Goal: Transaction & Acquisition: Purchase product/service

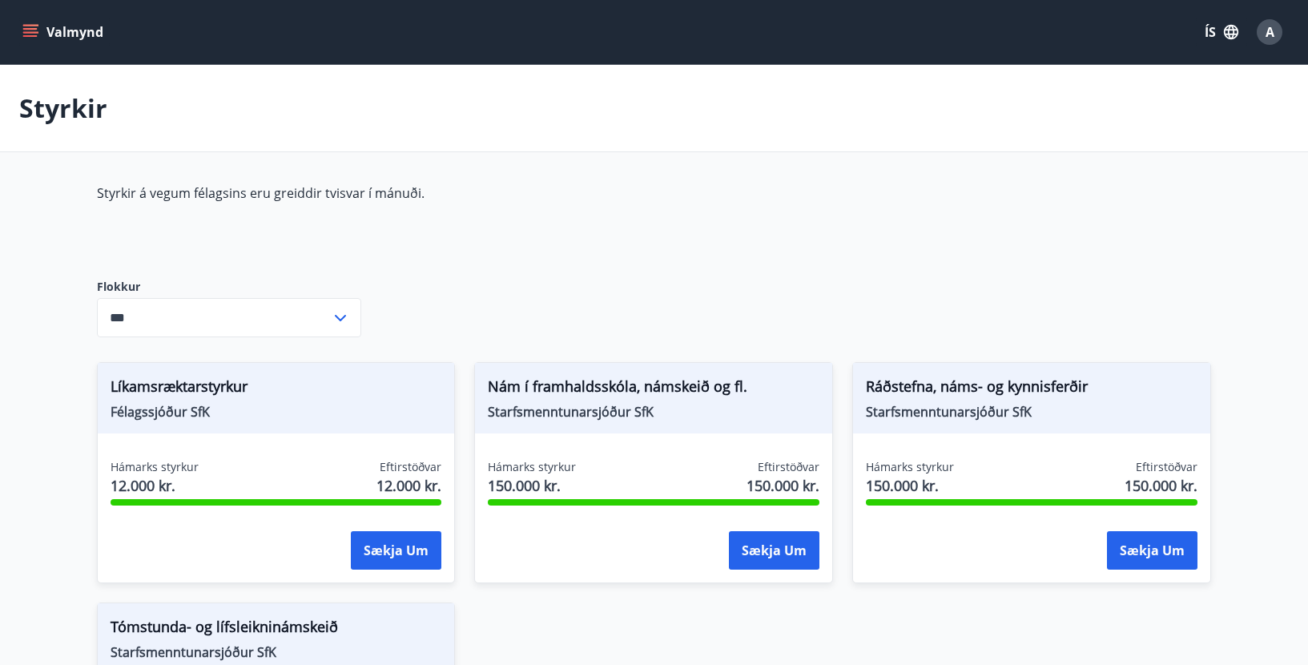
scroll to position [160, 0]
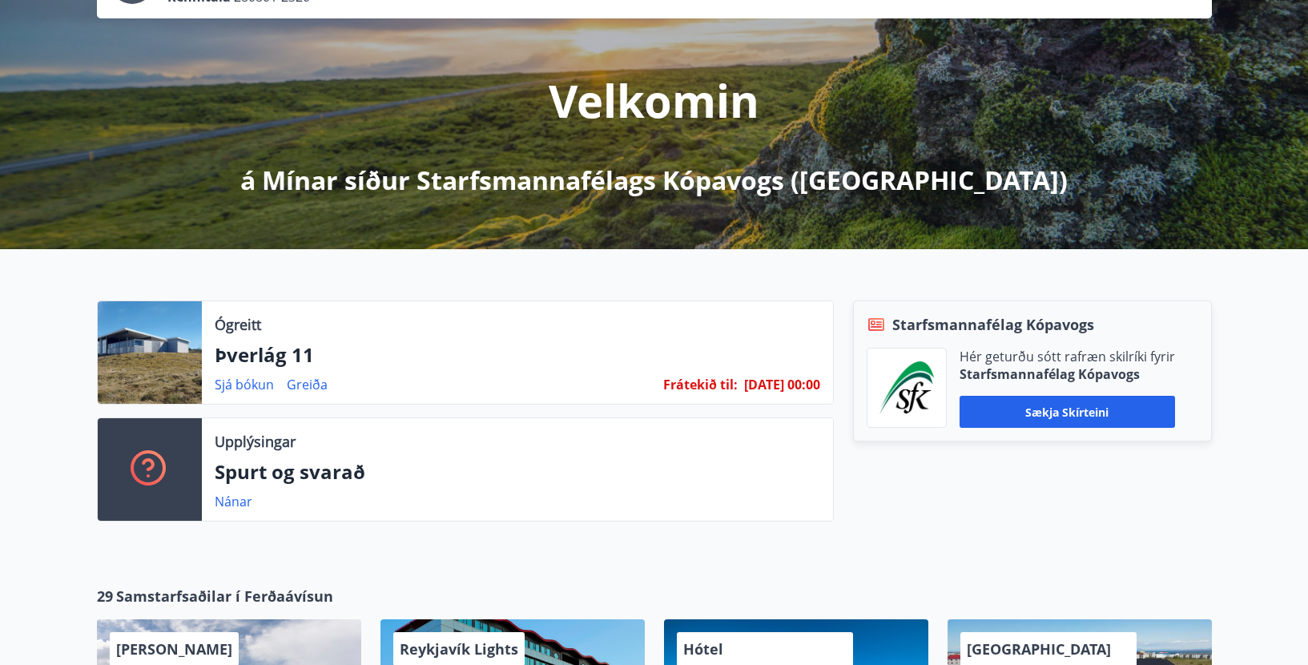
scroll to position [160, 0]
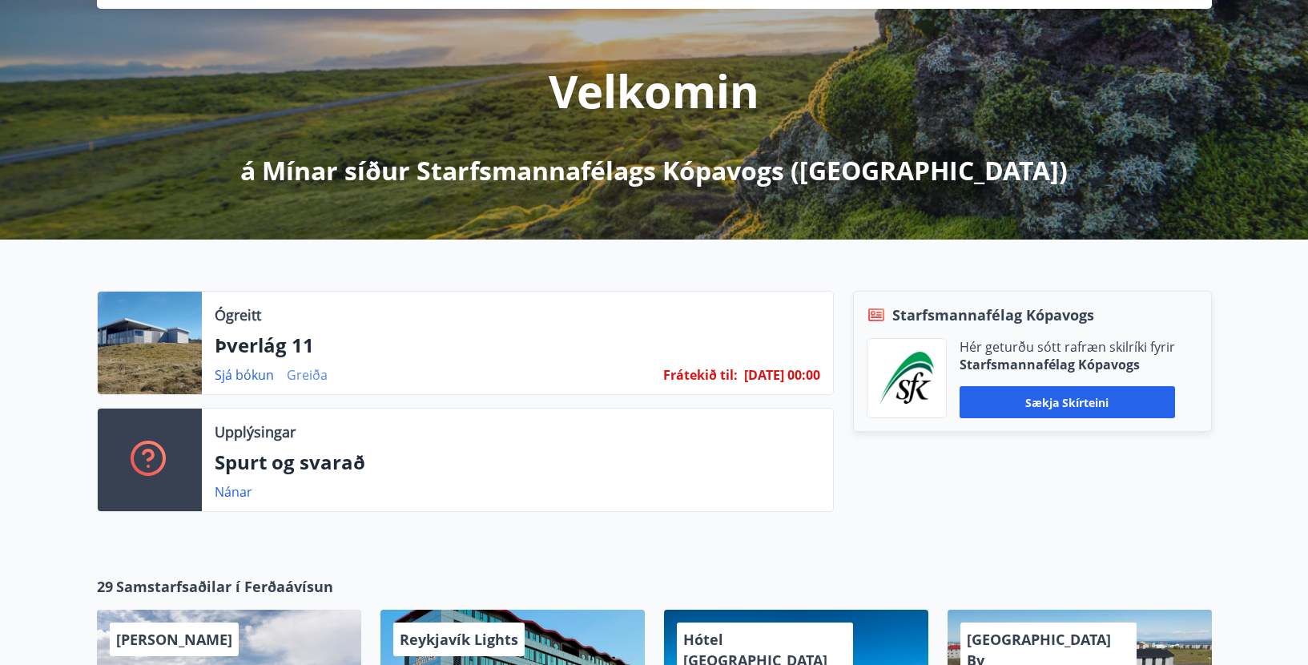
click at [304, 374] on link "Greiða" at bounding box center [307, 375] width 41 height 18
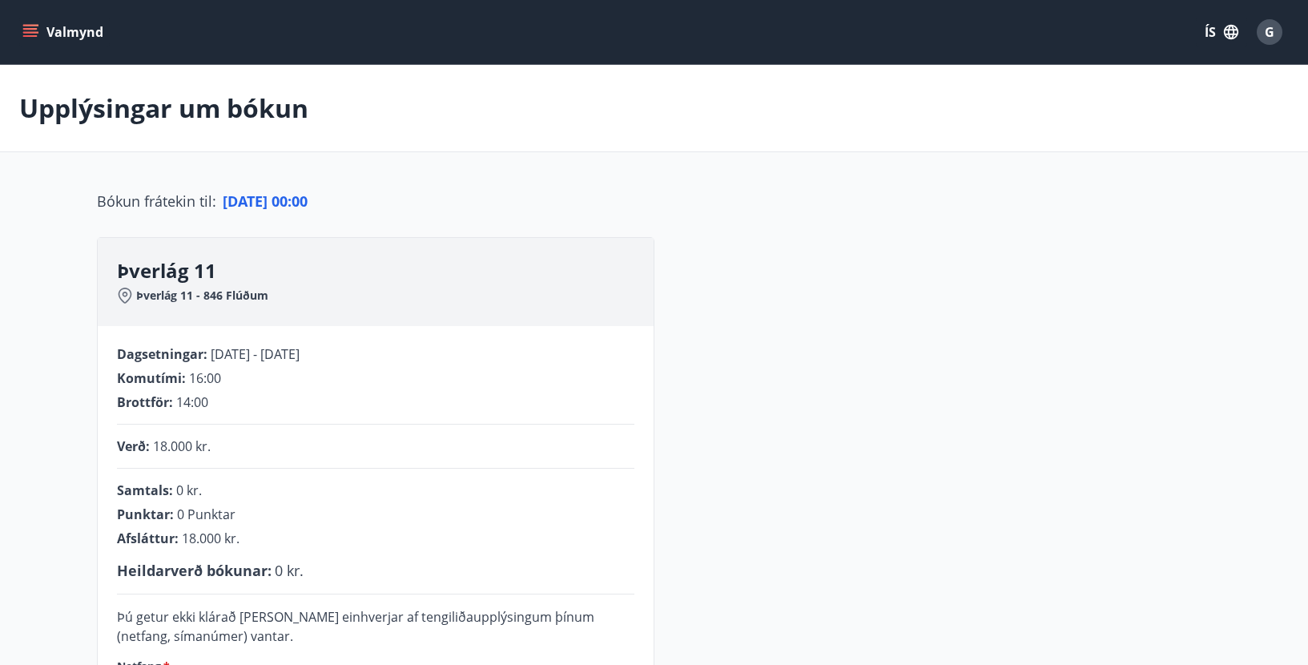
click at [39, 27] on button "Valmynd" at bounding box center [64, 32] width 91 height 29
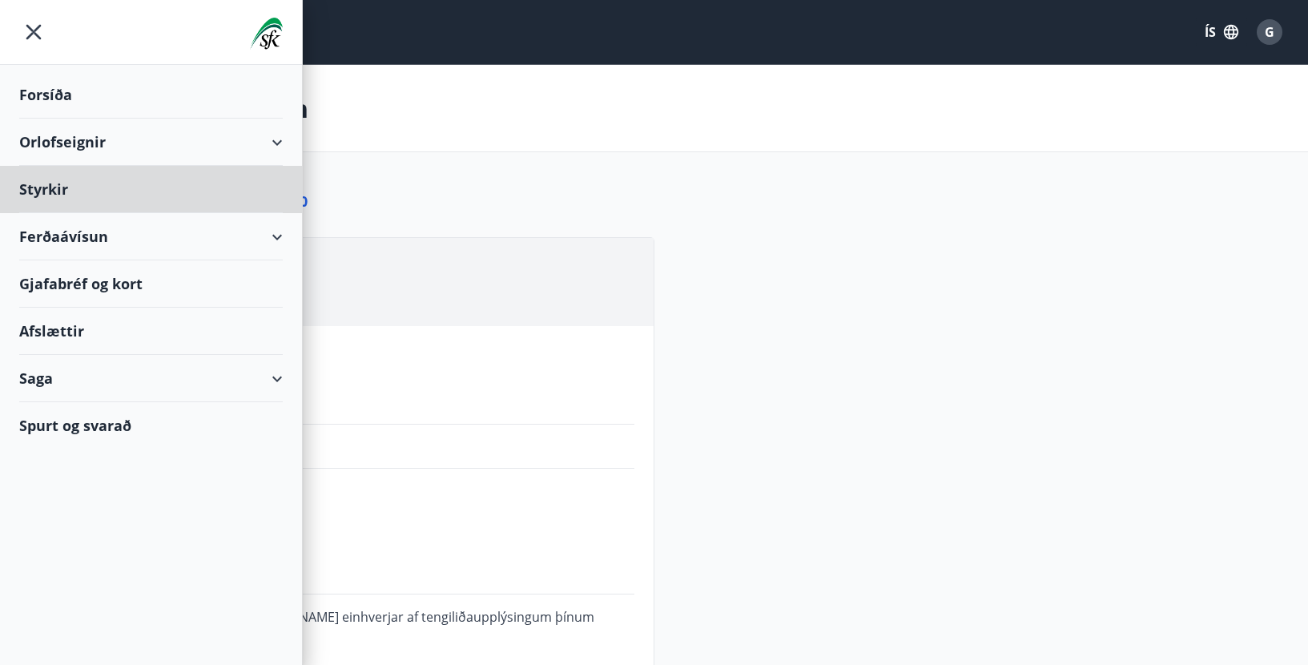
click at [45, 95] on div "Forsíða" at bounding box center [151, 94] width 264 height 47
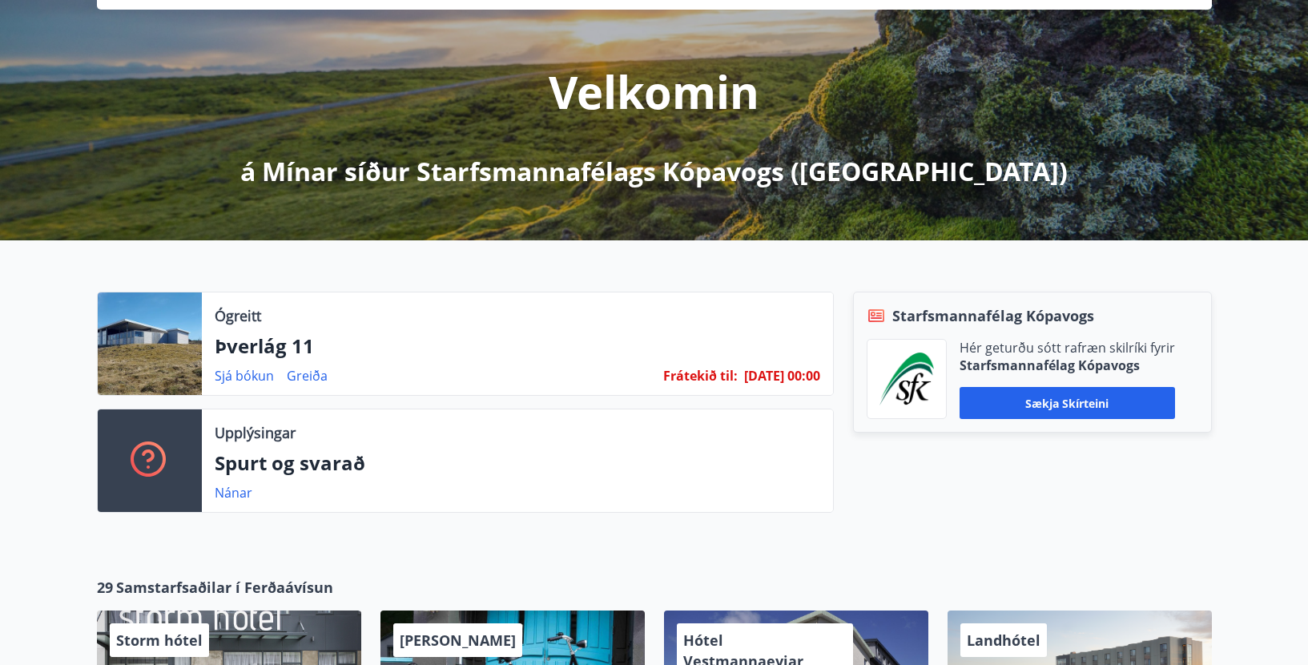
scroll to position [160, 0]
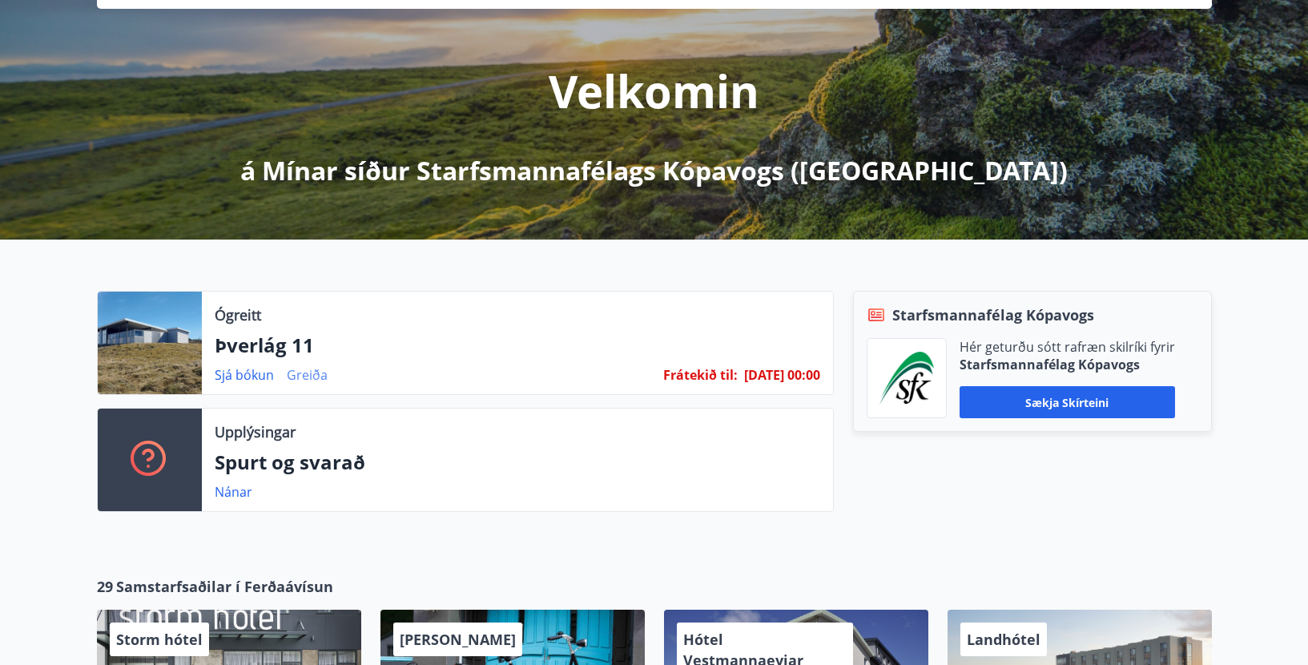
click at [312, 377] on link "Greiða" at bounding box center [307, 375] width 41 height 18
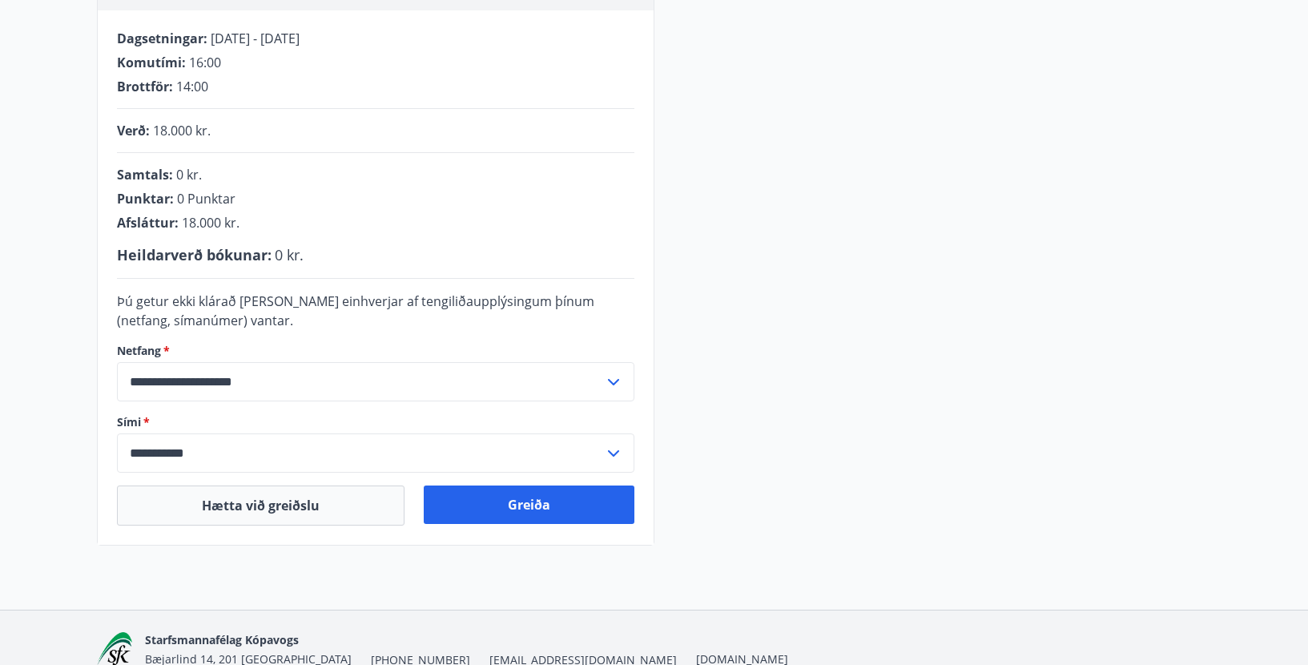
scroll to position [315, 0]
click at [43, 72] on main "**********" at bounding box center [654, 148] width 1308 height 796
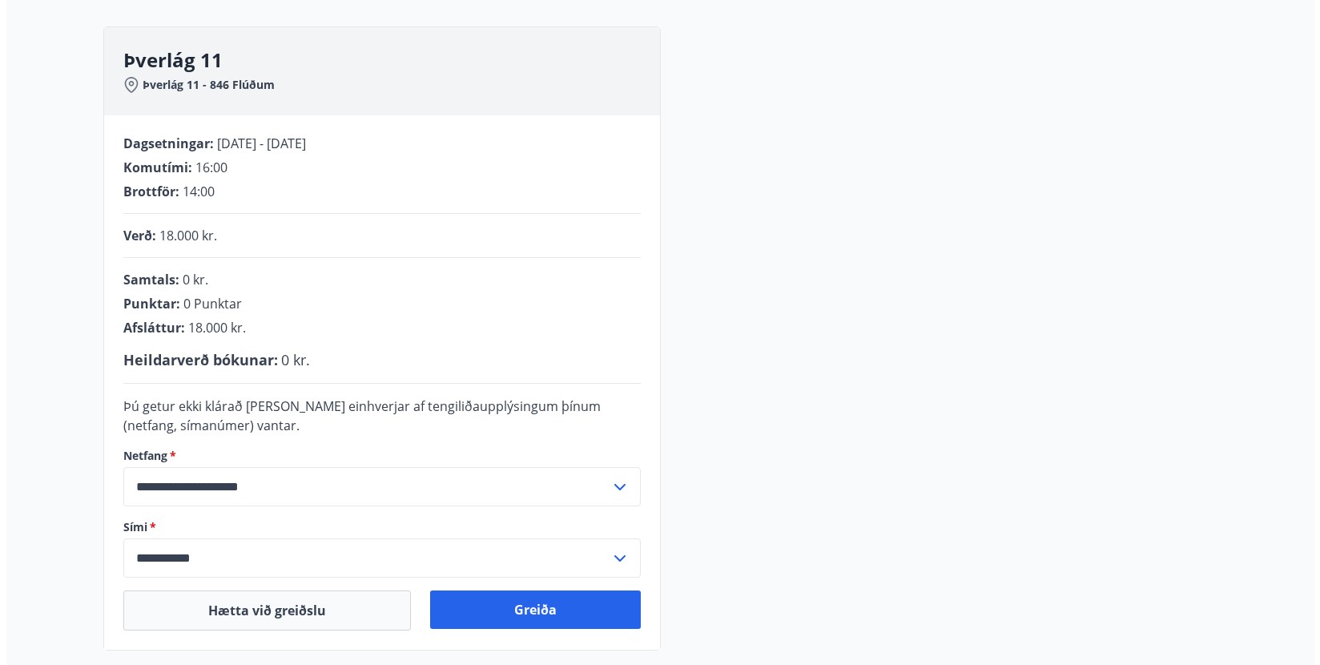
scroll to position [0, 0]
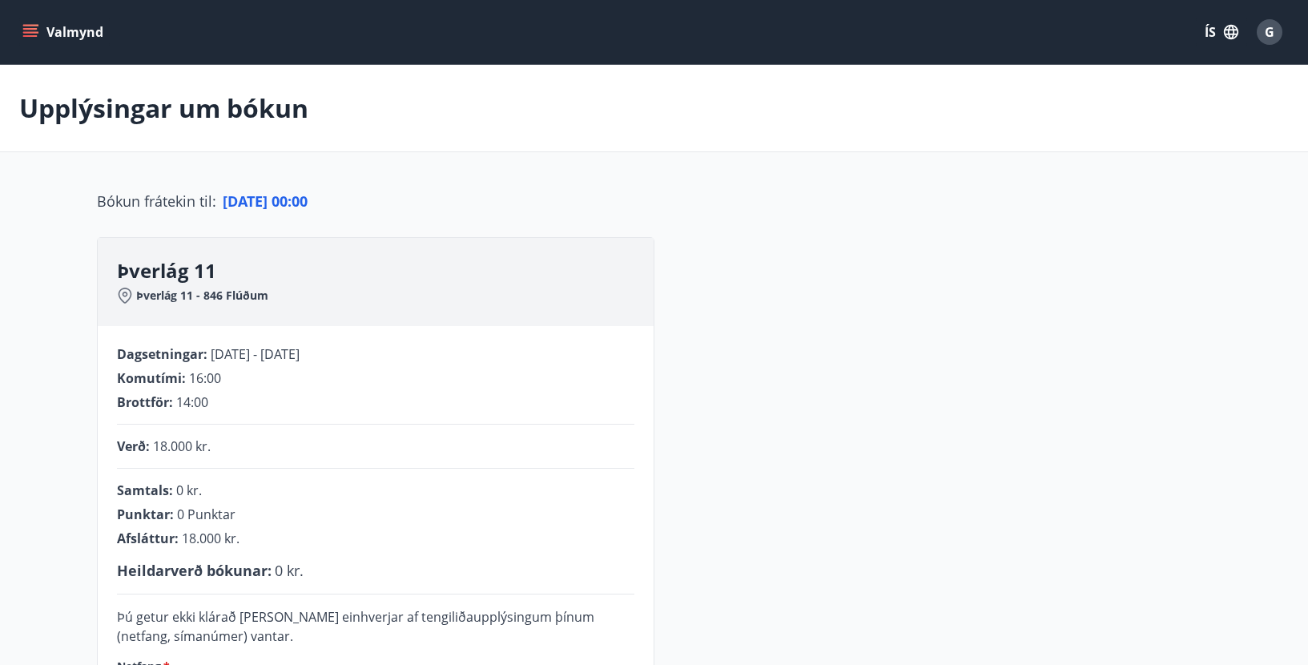
click at [52, 30] on button "Valmynd" at bounding box center [64, 32] width 91 height 29
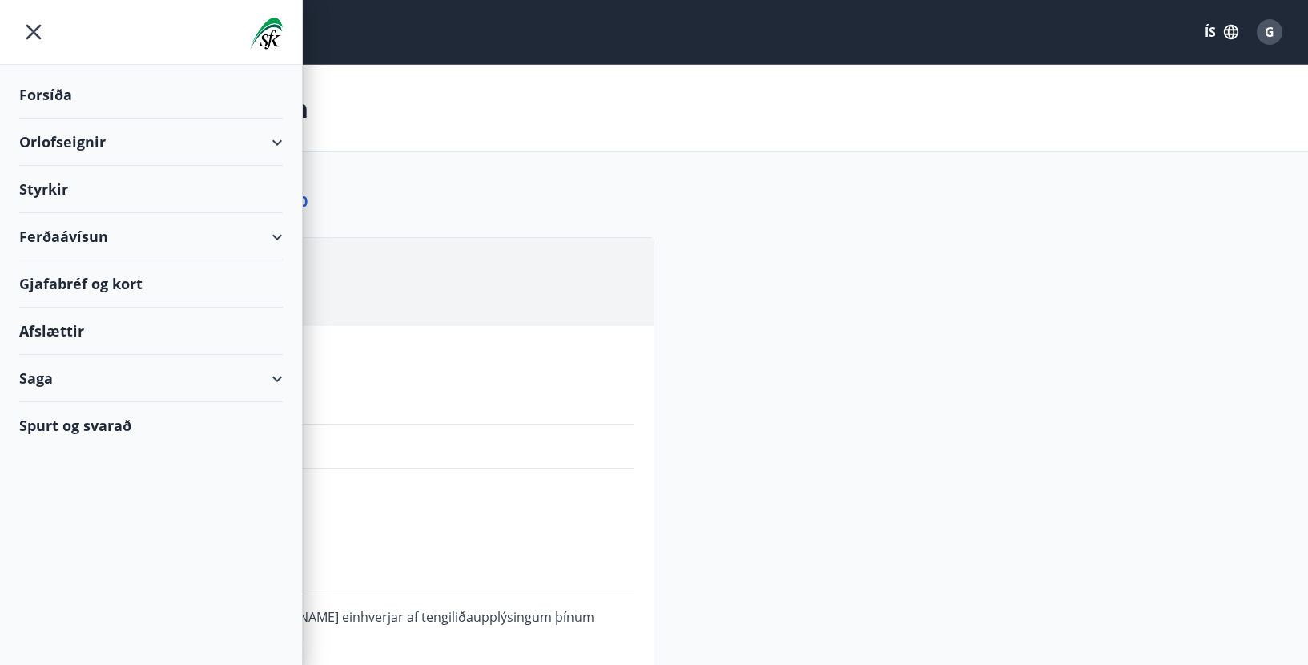
click at [51, 93] on div "Forsíða" at bounding box center [151, 94] width 264 height 47
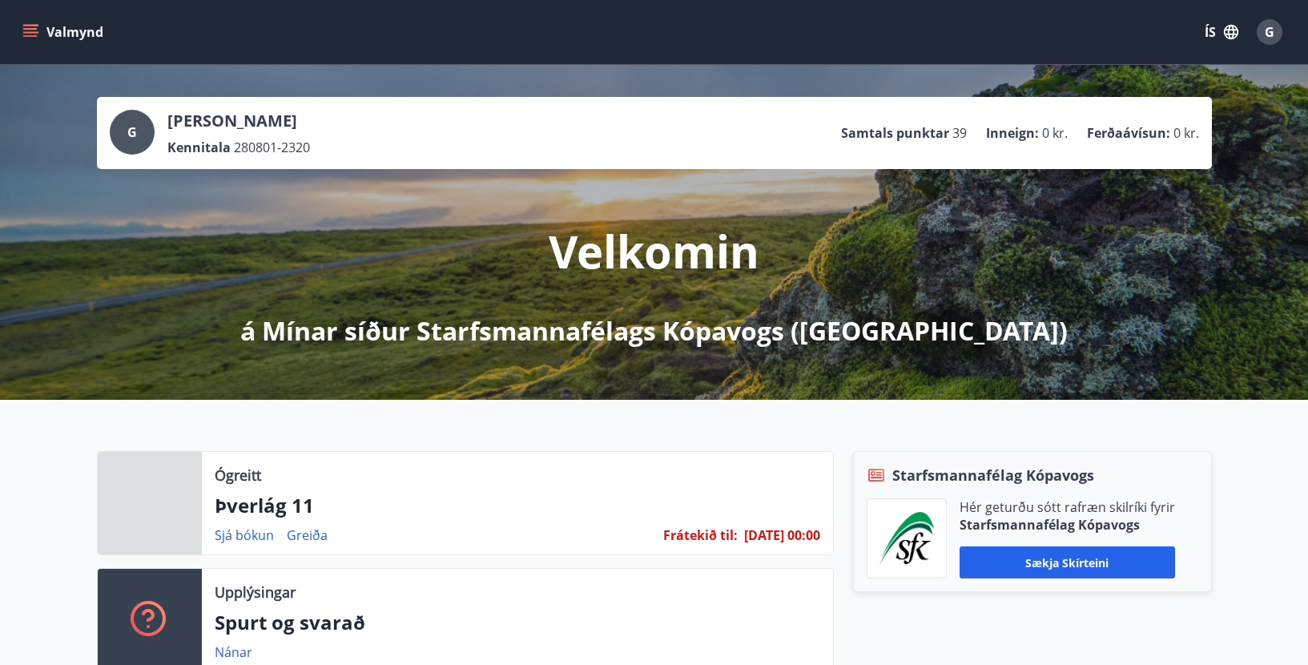
click at [381, 38] on div "Valmynd ÍS G" at bounding box center [654, 32] width 1270 height 38
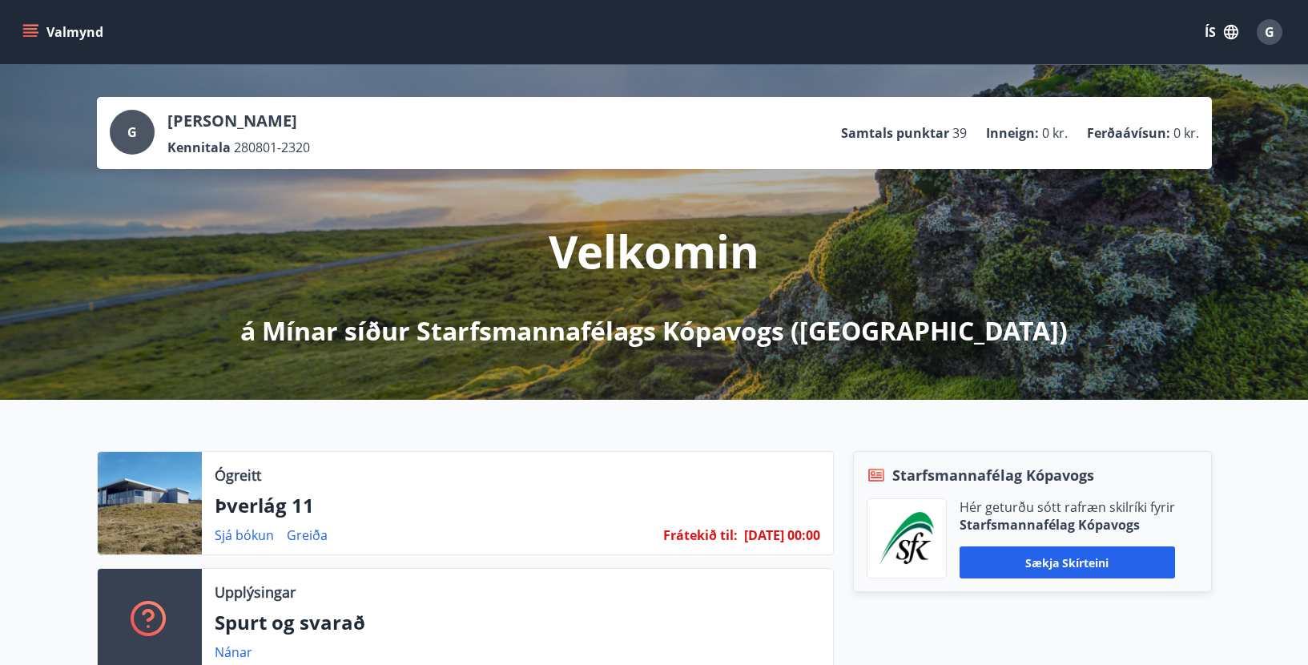
click at [1271, 30] on span "G" at bounding box center [1270, 32] width 10 height 18
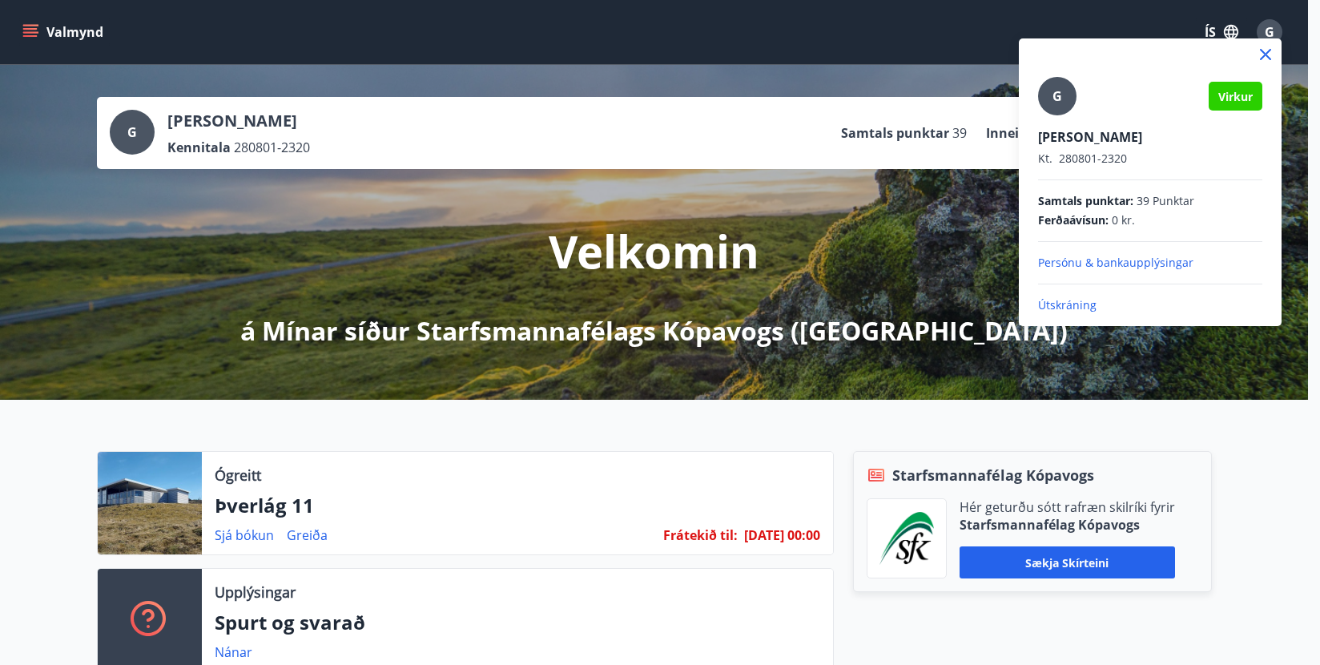
click at [1047, 303] on p "Útskráning" at bounding box center [1150, 305] width 224 height 16
